Goal: Check status: Check status

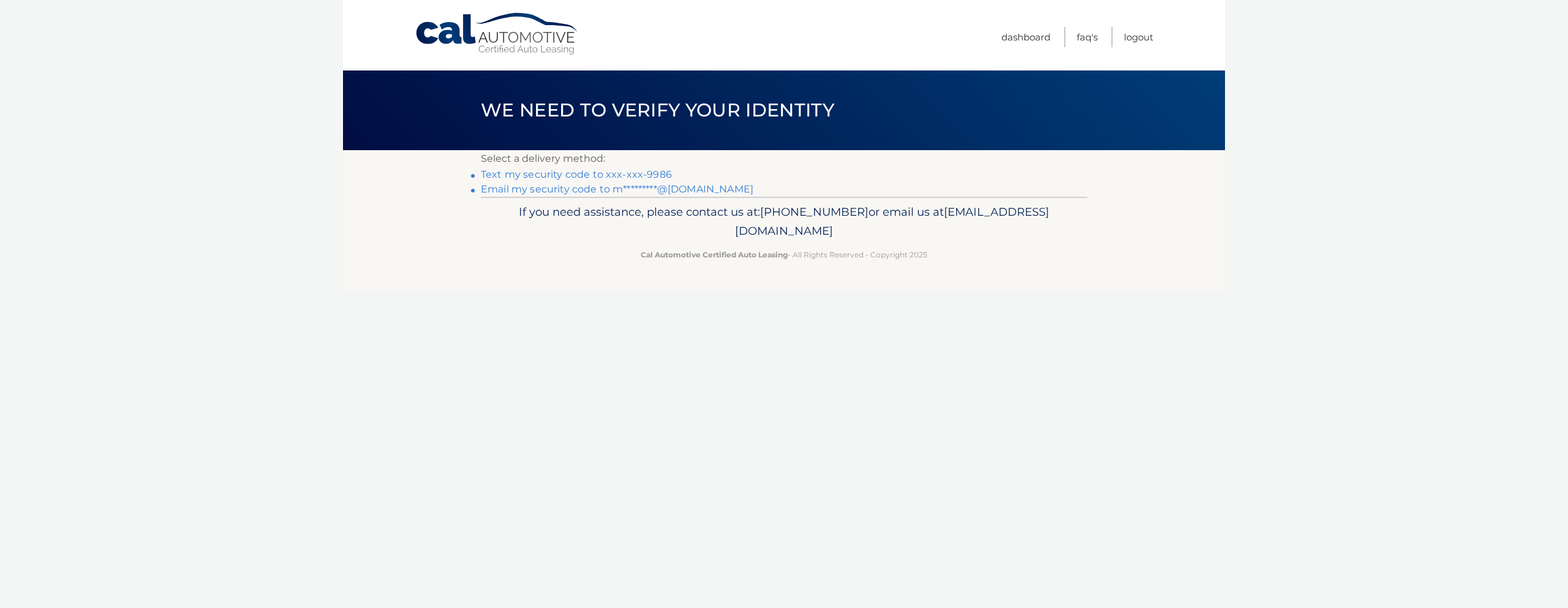
click at [605, 174] on link "Text my security code to xxx-xxx-9986" at bounding box center [576, 175] width 191 height 12
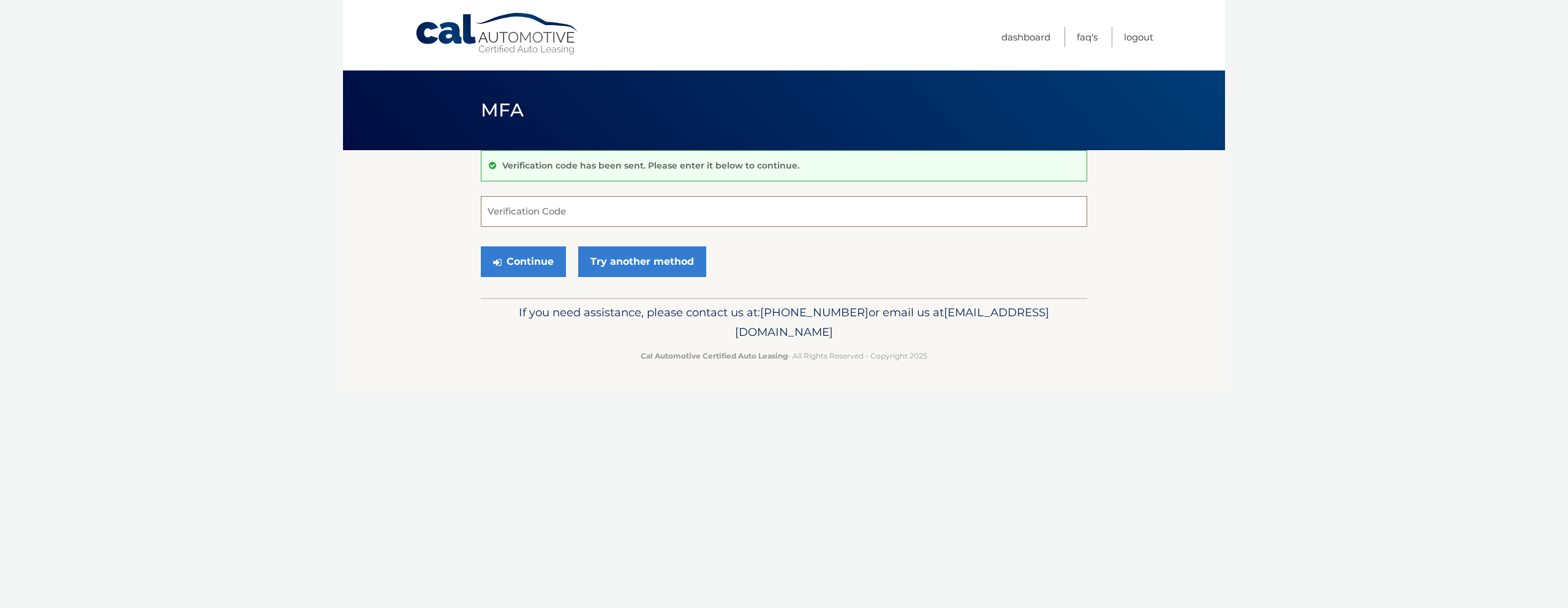
click at [542, 207] on input "Verification Code" at bounding box center [784, 212] width 606 height 31
type input "396577"
click at [518, 260] on button "Continue" at bounding box center [523, 262] width 85 height 31
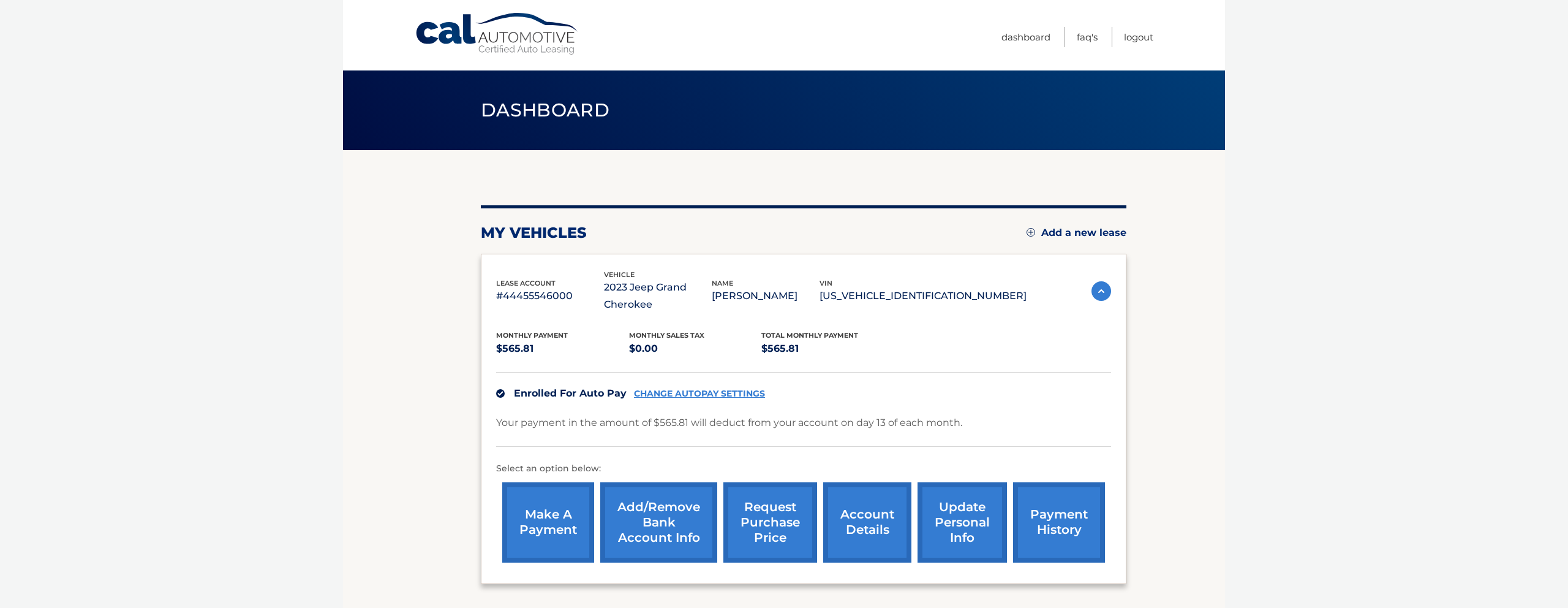
scroll to position [105, 0]
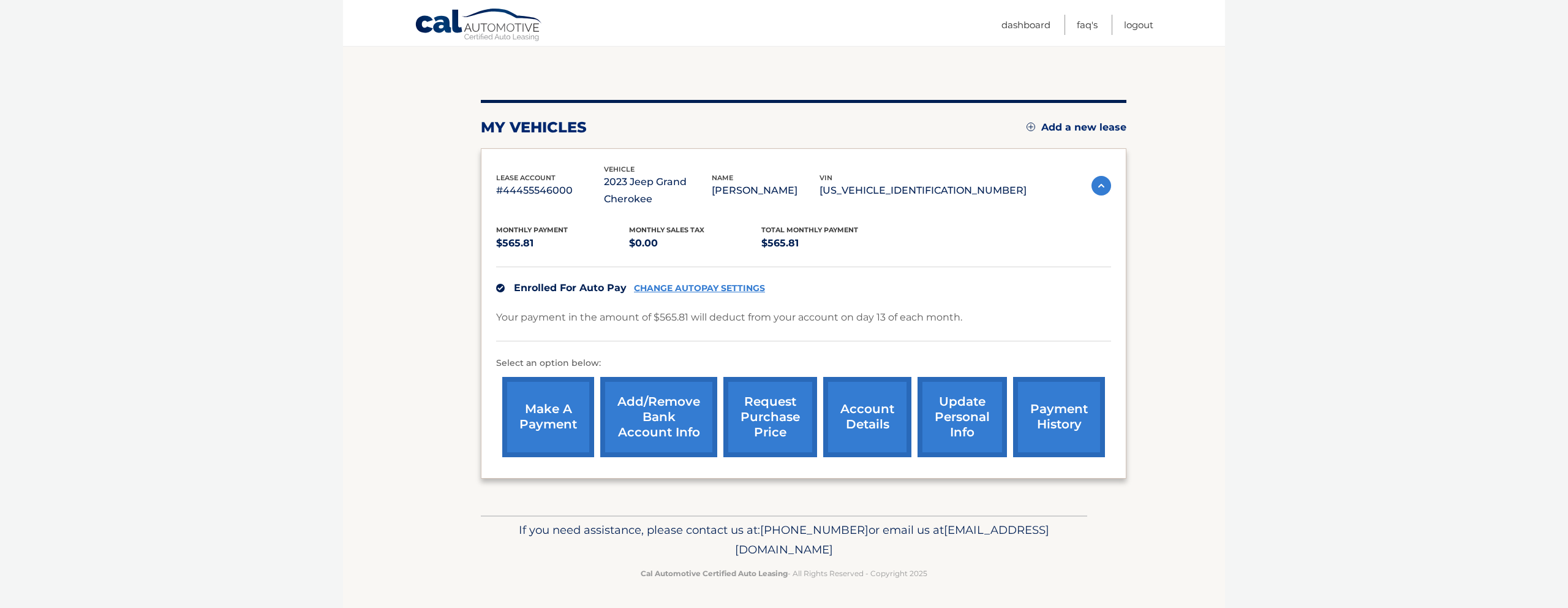
click at [1042, 418] on link "payment history" at bounding box center [1059, 417] width 92 height 80
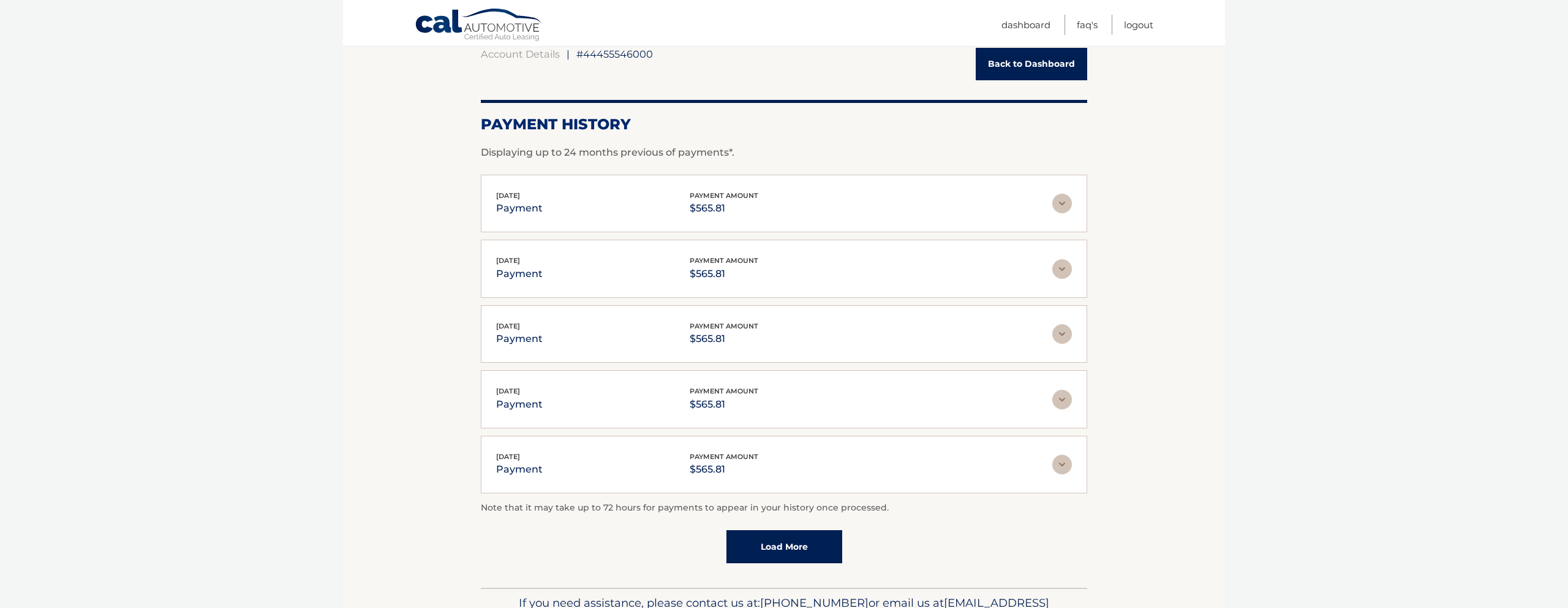
scroll to position [197, 0]
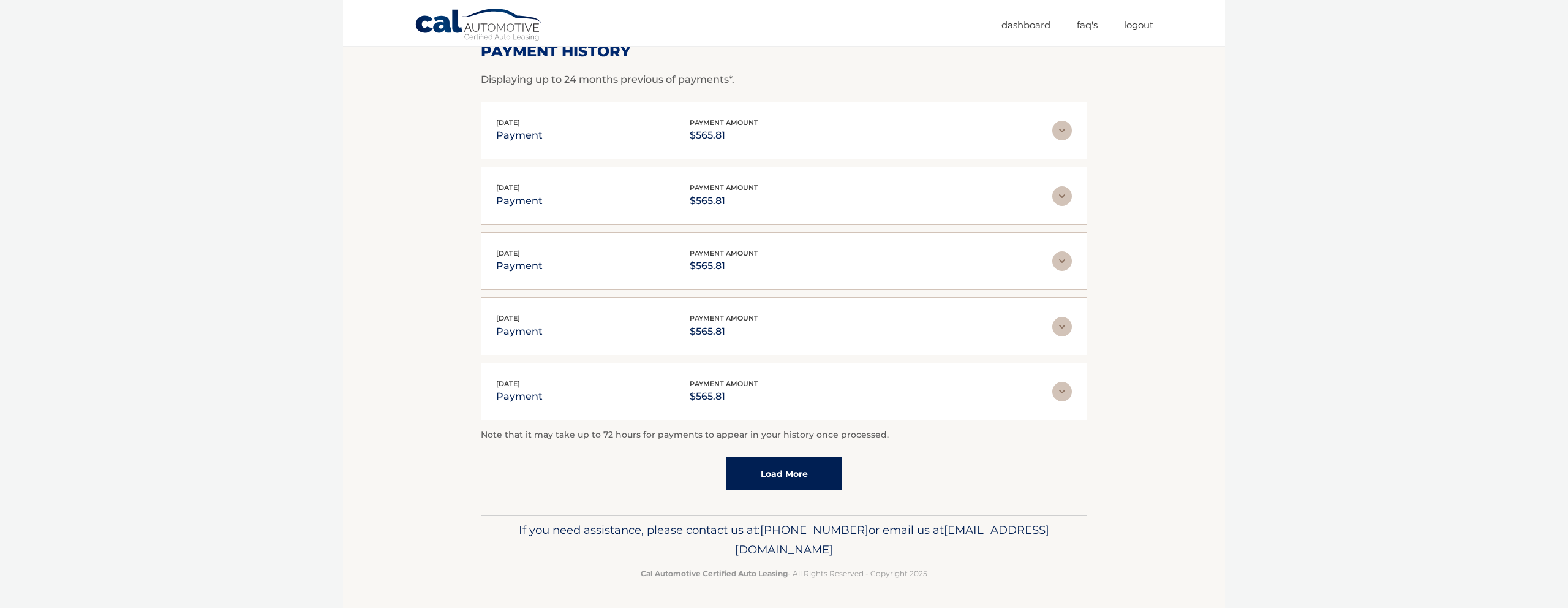
click at [768, 478] on link "Load More" at bounding box center [784, 474] width 116 height 33
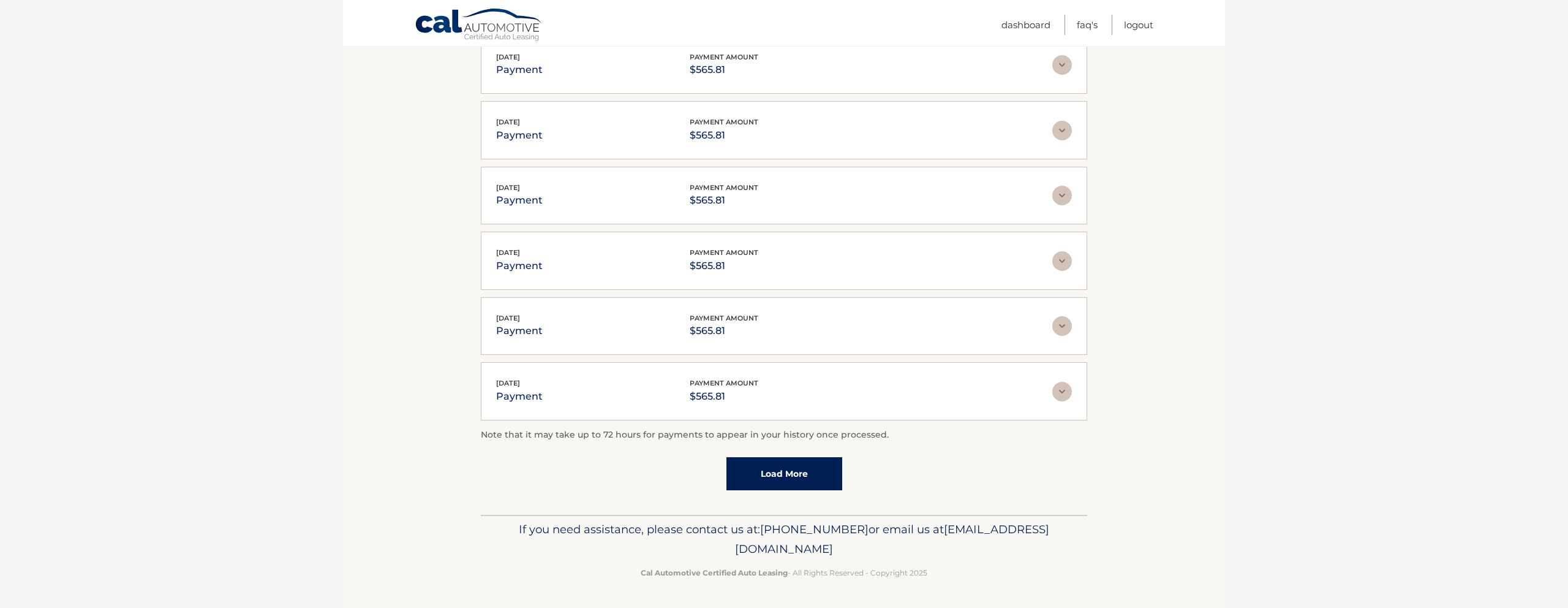
scroll to position [0, 0]
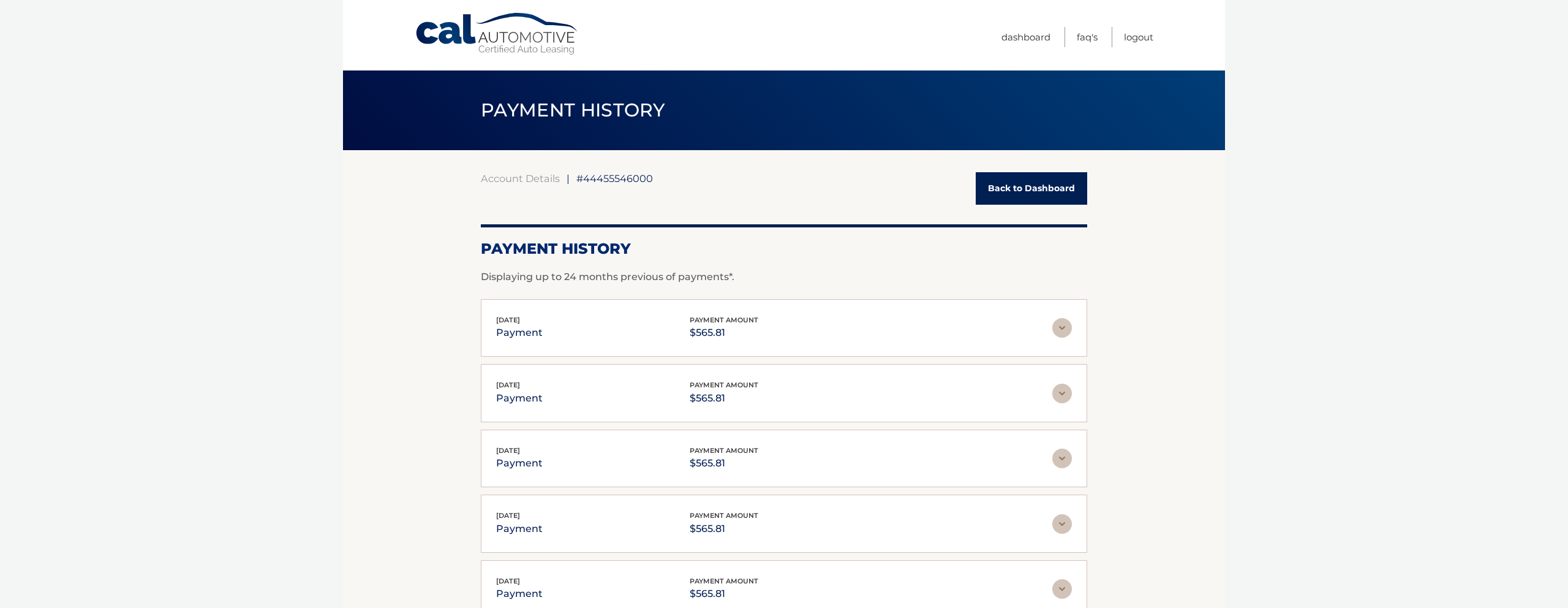
click at [1016, 180] on link "Back to Dashboard" at bounding box center [1031, 188] width 111 height 33
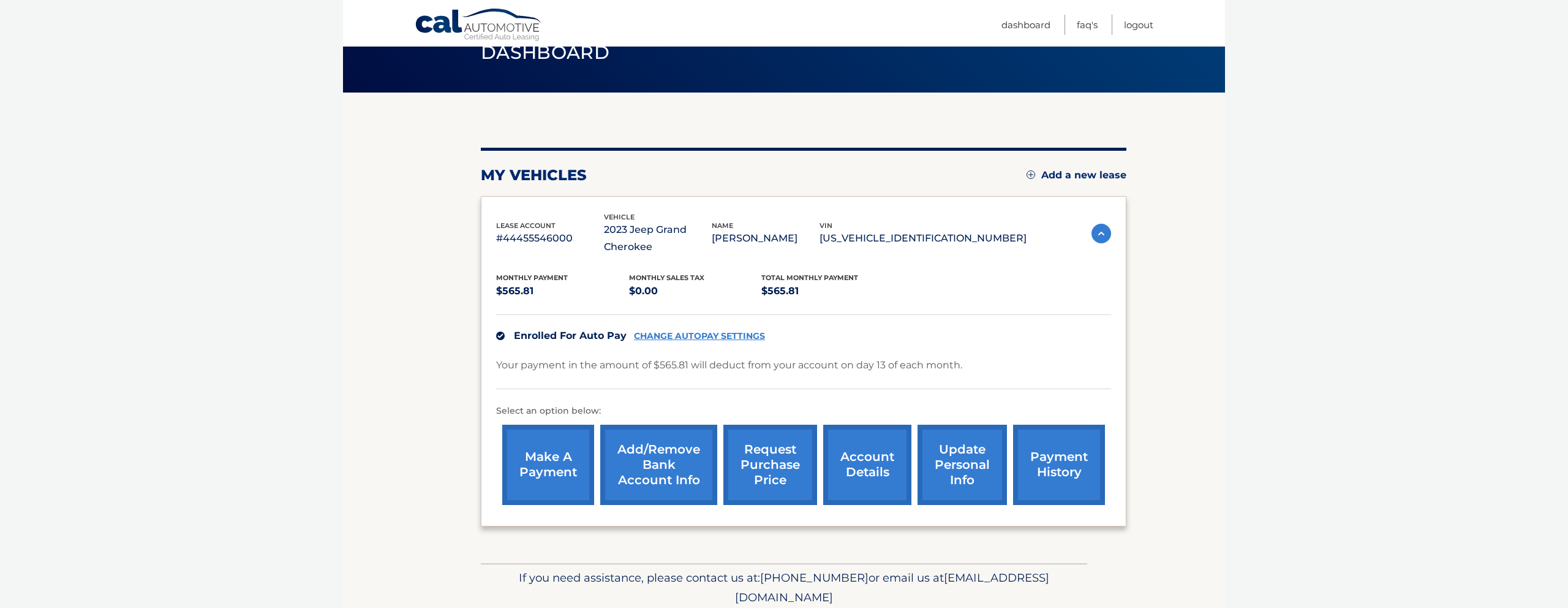
scroll to position [105, 0]
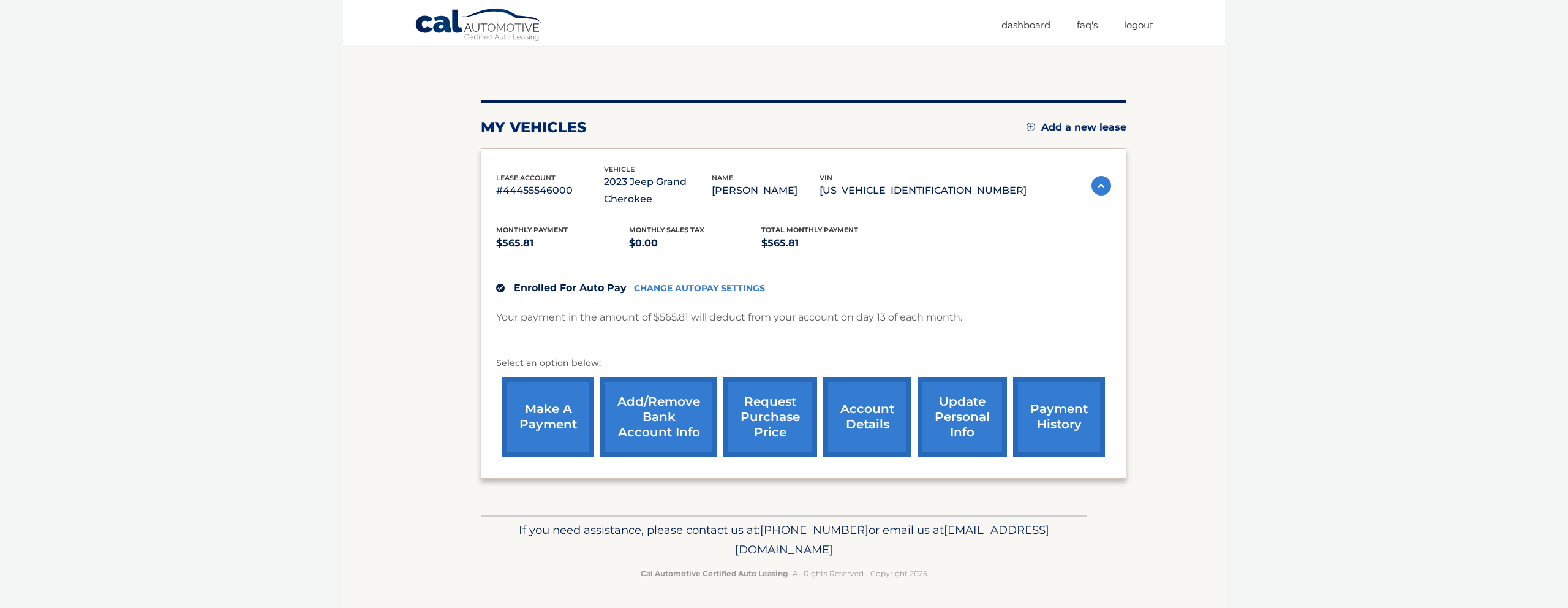
click at [881, 420] on link "account details" at bounding box center [867, 417] width 88 height 80
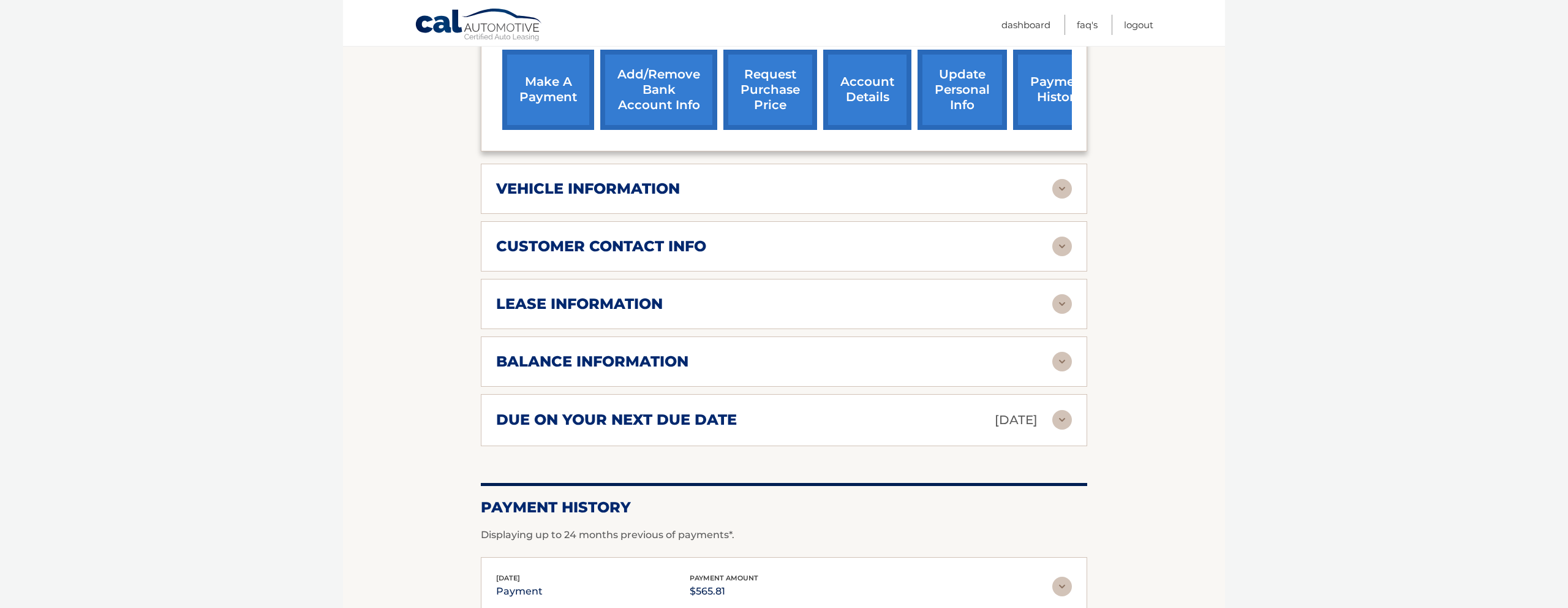
scroll to position [449, 0]
click at [582, 316] on div "lease information Contract Start Date [DATE] Term 39 Maturity Date [DATE] Start…" at bounding box center [784, 303] width 606 height 50
click at [1062, 305] on img at bounding box center [1062, 303] width 20 height 20
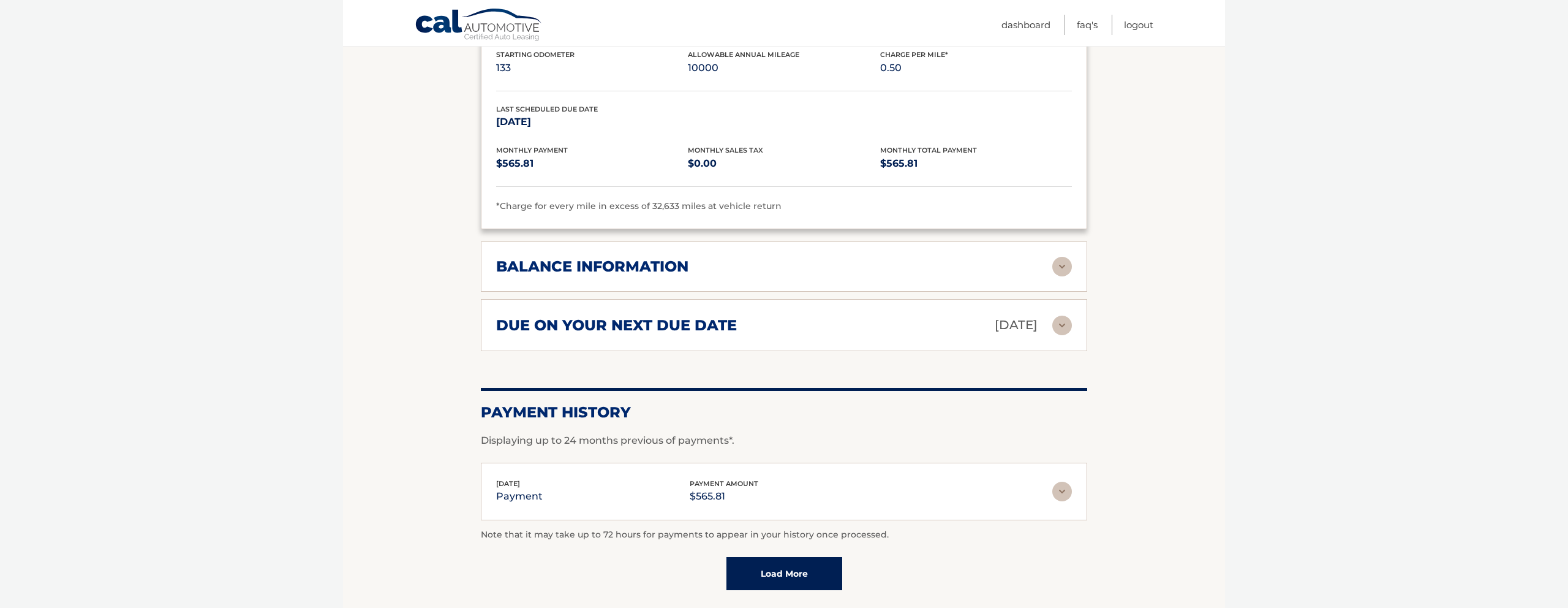
scroll to position [848, 0]
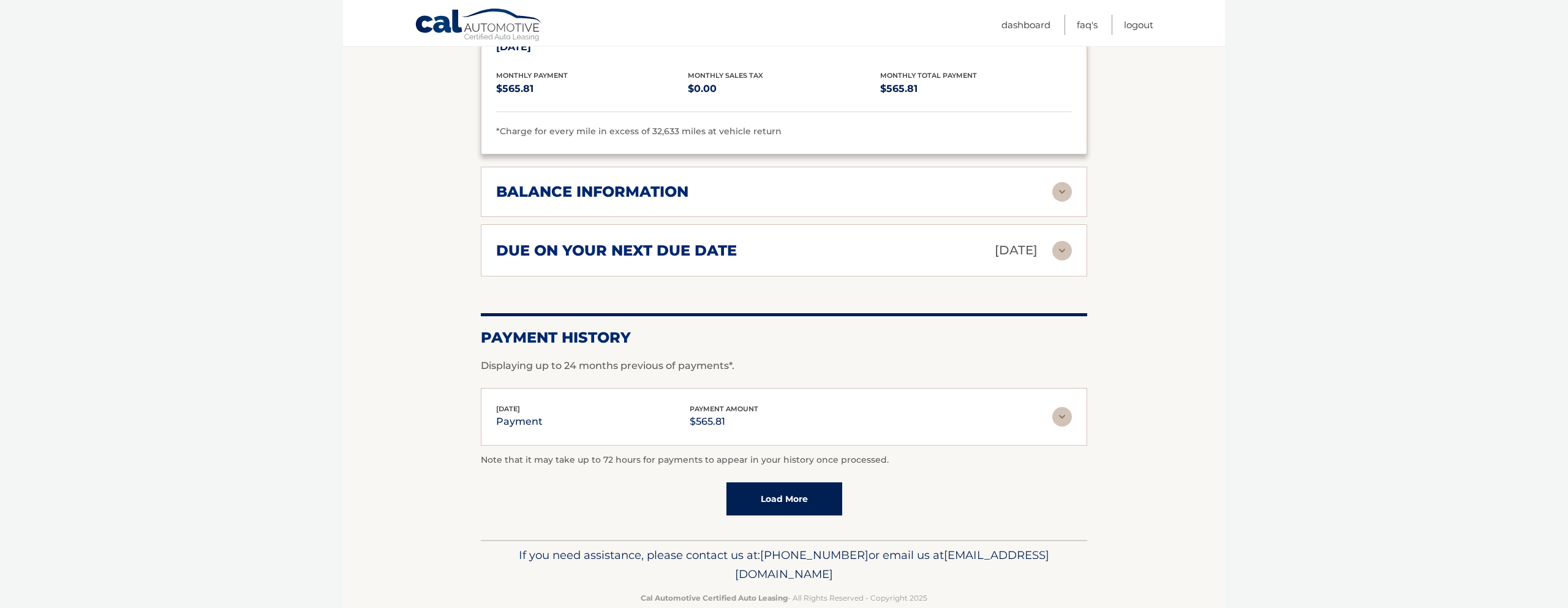
click at [1057, 418] on img at bounding box center [1062, 417] width 20 height 20
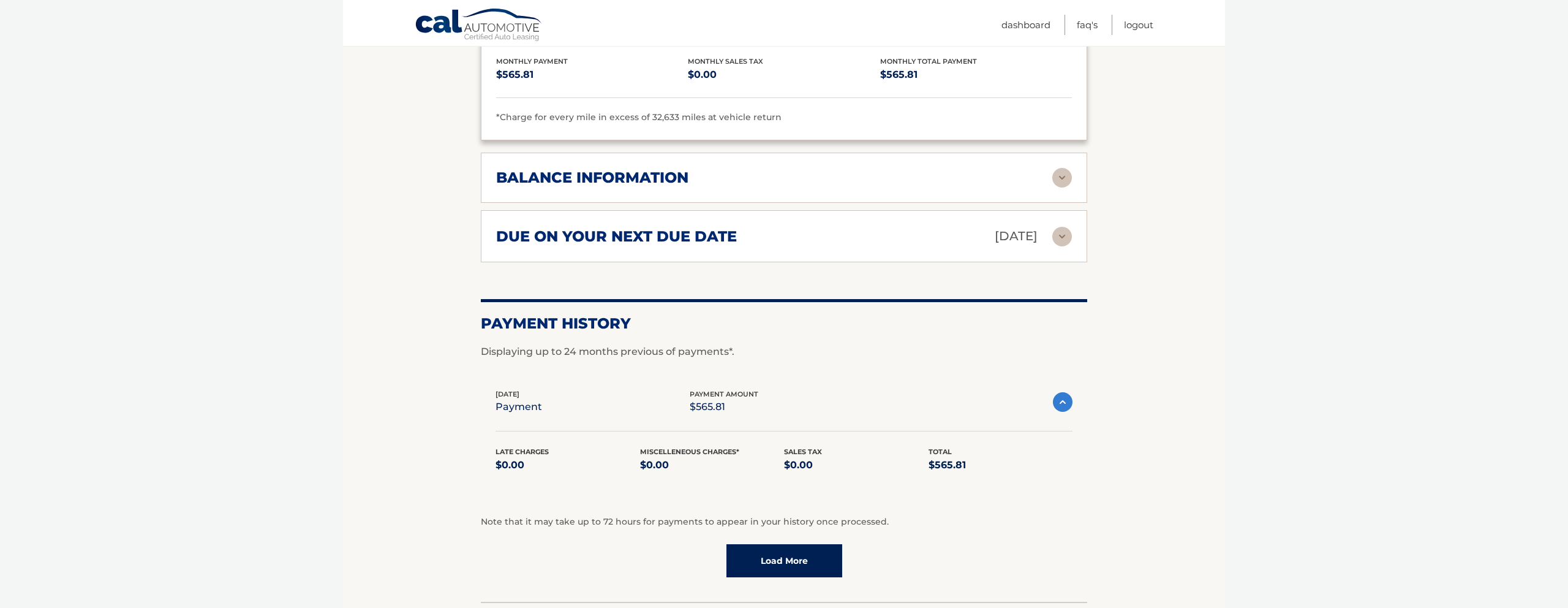
scroll to position [948, 0]
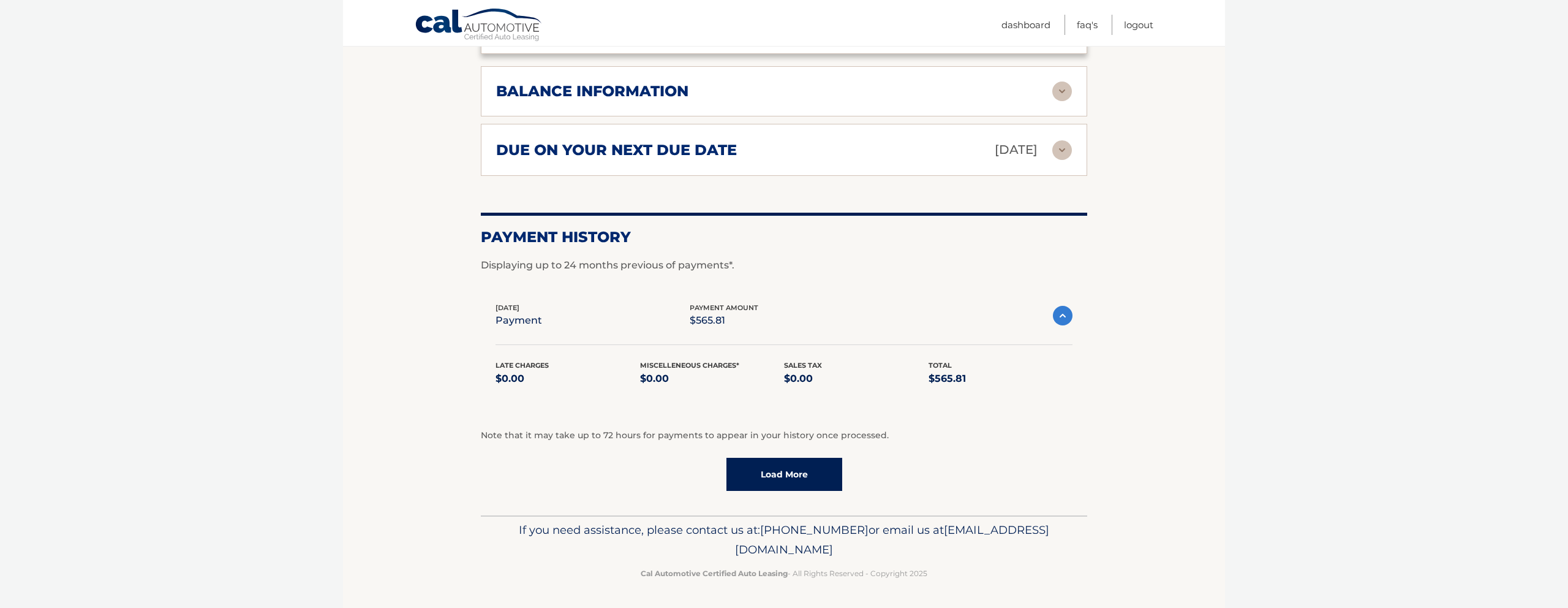
click at [819, 470] on link "Load More" at bounding box center [784, 474] width 116 height 33
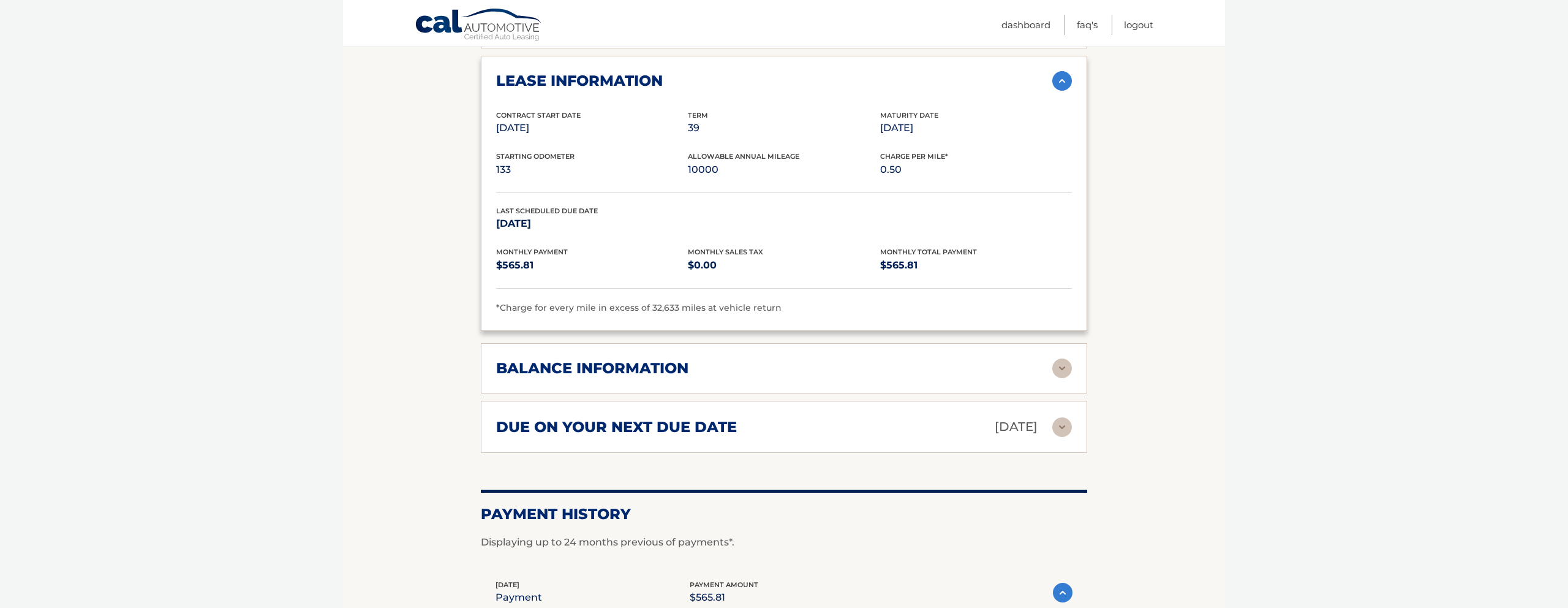
scroll to position [621, 0]
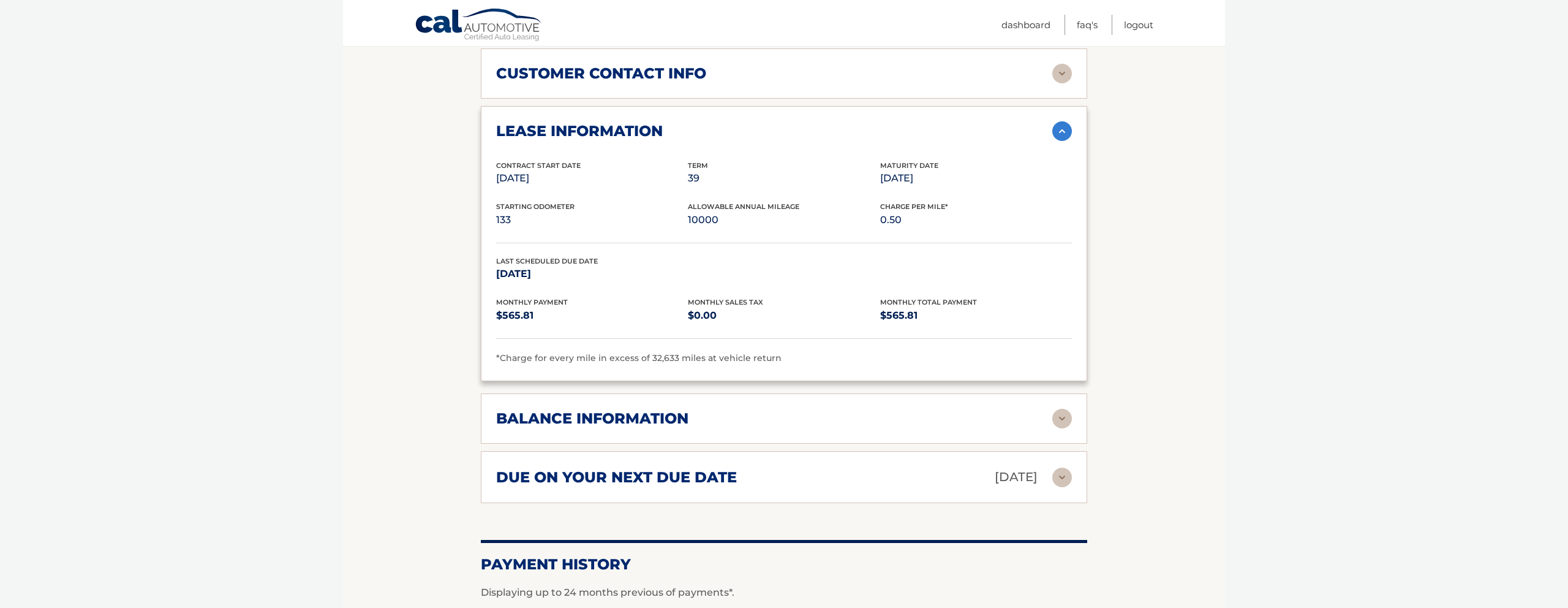
click at [736, 401] on div "balance information Payments Received 32 Payments Remaining 7 Next Payment will…" at bounding box center [784, 418] width 606 height 50
click at [733, 410] on div "balance information" at bounding box center [774, 418] width 556 height 18
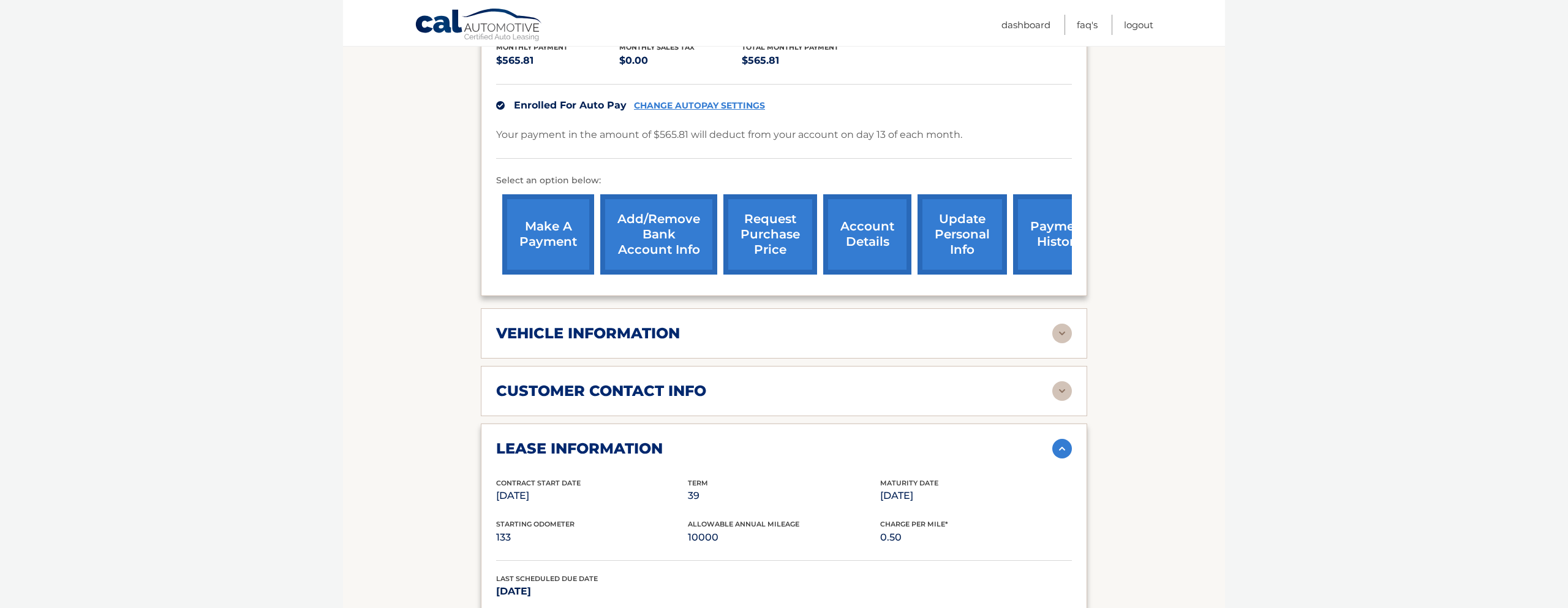
scroll to position [303, 0]
